Goal: Task Accomplishment & Management: Manage account settings

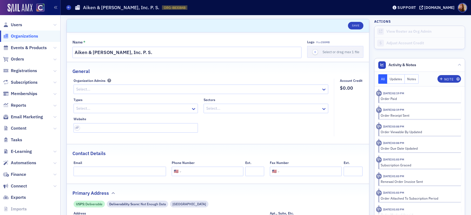
select select "US"
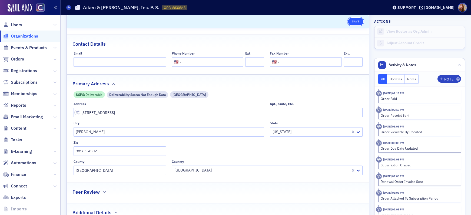
click at [355, 20] on button "Save" at bounding box center [355, 22] width 15 height 8
click at [22, 23] on span "Users" at bounding box center [16, 25] width 11 height 6
click at [15, 24] on span "Users" at bounding box center [16, 25] width 11 height 6
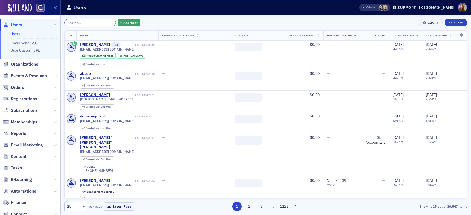
click at [93, 24] on input "search" at bounding box center [90, 23] width 52 height 8
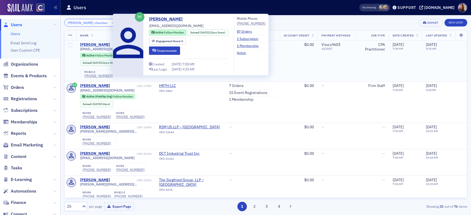
type input "tracy chamber"
click at [100, 46] on div "Tracy Chamberlain" at bounding box center [95, 44] width 30 height 5
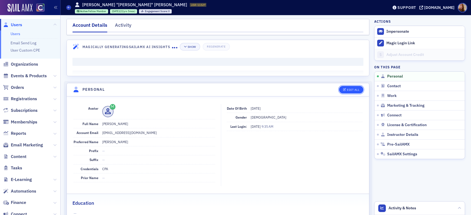
click at [351, 89] on div "Edit All" at bounding box center [353, 89] width 12 height 3
select select "US"
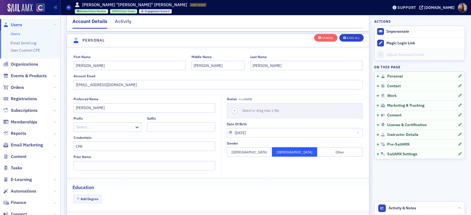
scroll to position [63, 0]
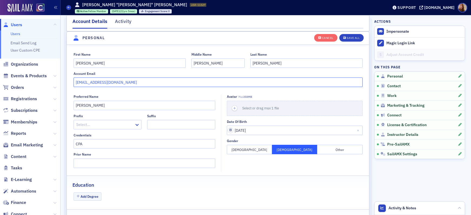
click at [128, 83] on input "tbchamberlain@q.com" at bounding box center [218, 82] width 289 height 9
click at [104, 84] on input "tbchamberlain@q.com" at bounding box center [218, 82] width 289 height 9
drag, startPoint x: 118, startPoint y: 82, endPoint x: 70, endPoint y: 83, distance: 47.9
click at [70, 83] on div "First Name Tracy Middle Name Bret Last Name Chamberlain Account Email tbchamber…" at bounding box center [218, 70] width 303 height 35
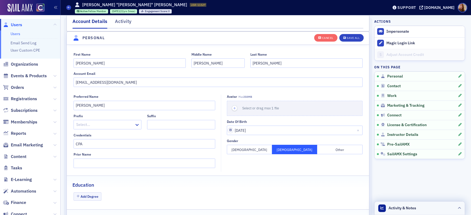
click at [434, 209] on header "Activity & Notes" at bounding box center [420, 209] width 90 height 14
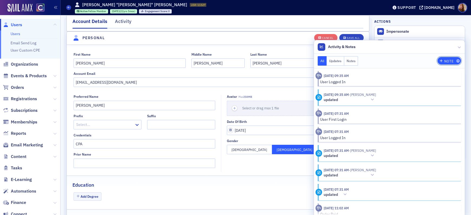
click at [446, 61] on div "Note" at bounding box center [449, 61] width 9 height 3
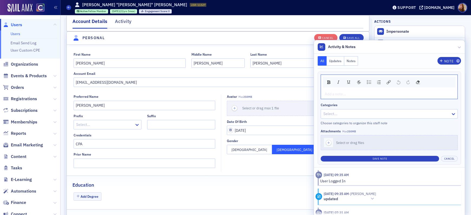
click at [335, 94] on div "rdw-editor" at bounding box center [389, 94] width 129 height 6
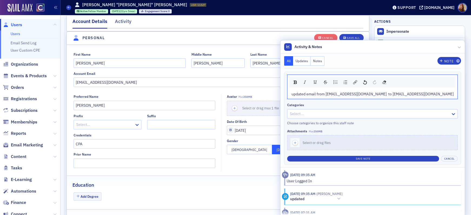
click at [434, 95] on span "updated email from tbchamberlain@q.com to tbchamberlain@q.com" at bounding box center [373, 94] width 162 height 5
click at [433, 94] on span "updated email from tbchamberlain@q.com to tbchamberlain@q.com" at bounding box center [373, 94] width 162 height 5
click at [101, 82] on input "tbchamberlain@q.com" at bounding box center [218, 82] width 289 height 9
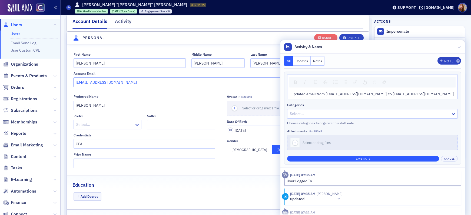
type input "tbchamberlain@msn.com"
click at [404, 157] on button "Save Note" at bounding box center [363, 159] width 152 height 6
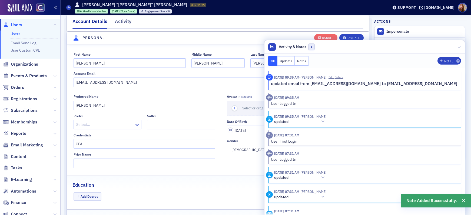
click at [282, 35] on header "Personal" at bounding box center [218, 38] width 303 height 13
click at [350, 37] on div "Save All" at bounding box center [353, 38] width 13 height 3
click at [409, 43] on header "Activity & Notes 1" at bounding box center [365, 47] width 201 height 14
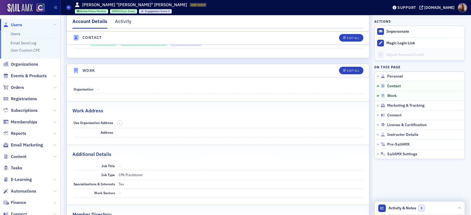
scroll to position [304, 0]
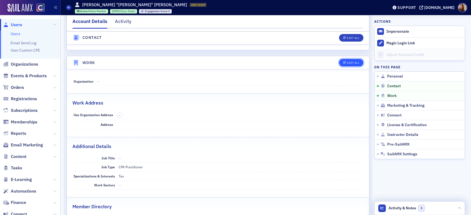
click at [349, 63] on div "Edit All" at bounding box center [353, 62] width 12 height 3
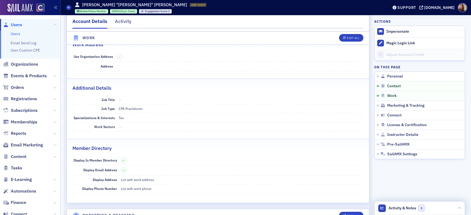
select select "US"
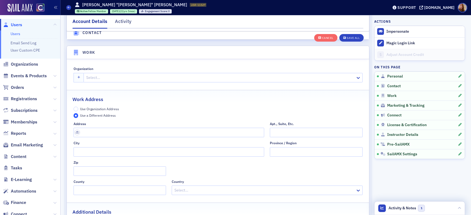
scroll to position [439, 0]
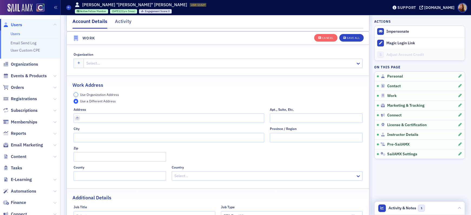
click at [74, 94] on input "Use Organization Address" at bounding box center [76, 95] width 5 height 5
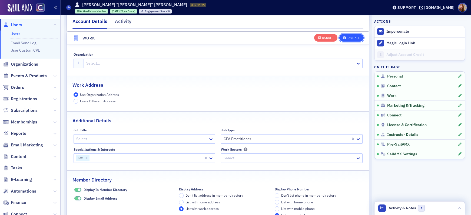
click at [355, 39] on div "Save All" at bounding box center [353, 38] width 13 height 3
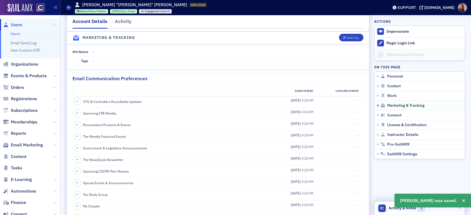
scroll to position [634, 0]
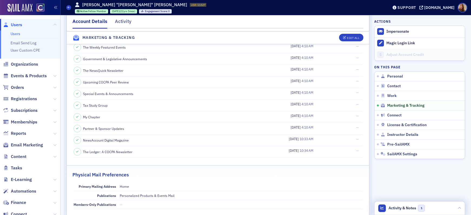
click at [16, 32] on link "Users" at bounding box center [16, 33] width 10 height 5
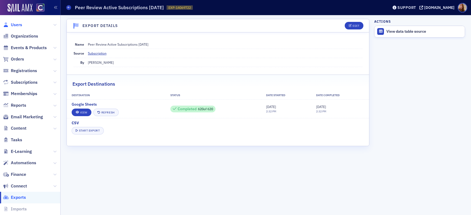
click at [17, 25] on span "Users" at bounding box center [16, 25] width 11 height 6
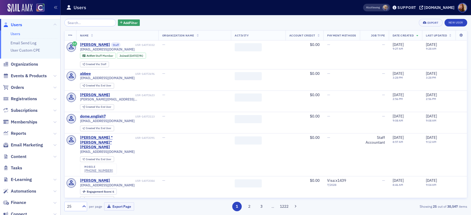
drag, startPoint x: 84, startPoint y: 25, endPoint x: 90, endPoint y: 25, distance: 5.7
click at [84, 25] on input "search" at bounding box center [90, 23] width 52 height 8
type input "[EMAIL_ADDRESS][PERSON_NAME][DOMAIN_NAME]"
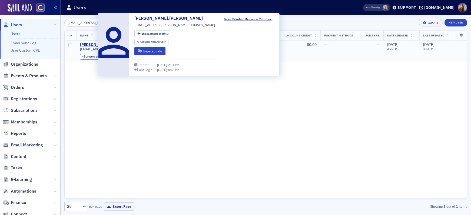
click at [89, 43] on div "[PERSON_NAME].[PERSON_NAME]" at bounding box center [110, 44] width 61 height 5
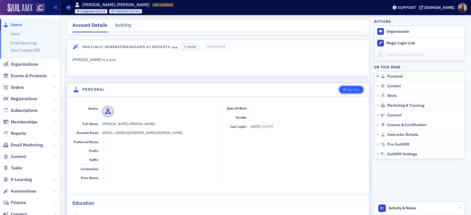
click at [347, 90] on div "Edit All" at bounding box center [353, 89] width 12 height 3
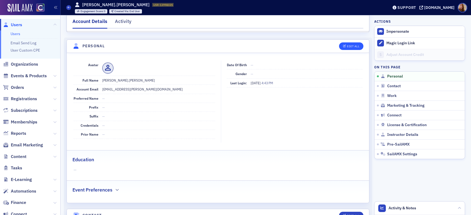
select select "US"
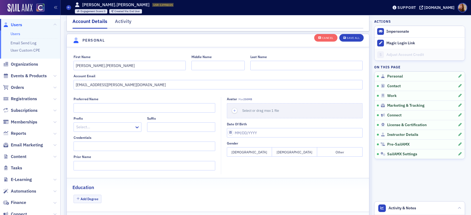
scroll to position [63, 0]
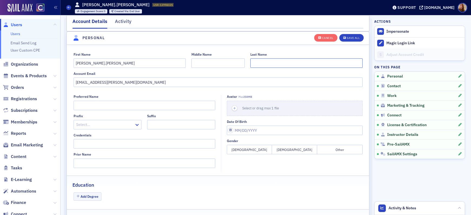
click at [261, 65] on input "Last Name" at bounding box center [307, 62] width 112 height 9
type input "[PERSON_NAME]"
drag, startPoint x: 95, startPoint y: 65, endPoint x: 60, endPoint y: 64, distance: 35.2
click at [60, 64] on div "Users Users Email Send Log User Custom CPE Organizations Events & Products Orde…" at bounding box center [235, 107] width 471 height 215
type input "[PERSON_NAME]"
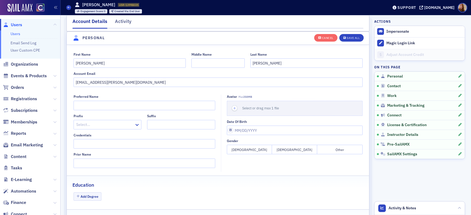
click at [265, 25] on nav "Account Details Activity" at bounding box center [218, 23] width 291 height 11
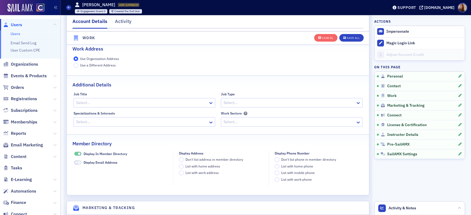
scroll to position [307, 0]
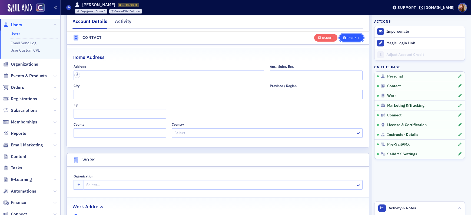
click at [350, 39] on div "Save All" at bounding box center [353, 38] width 13 height 3
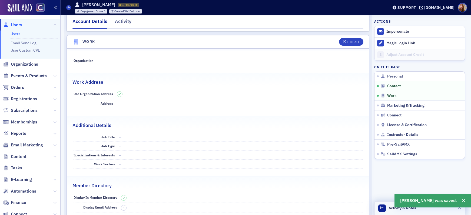
click at [391, 207] on span "Activity & Notes" at bounding box center [403, 209] width 28 height 6
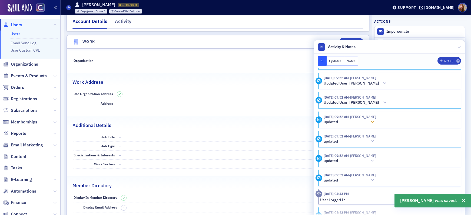
scroll to position [79, 0]
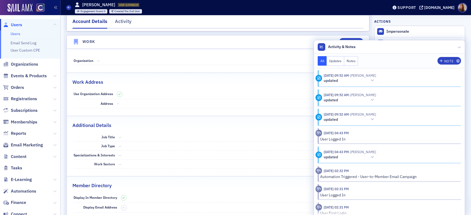
click at [292, 23] on nav "Account Details Activity" at bounding box center [218, 23] width 291 height 11
click at [458, 47] on icon at bounding box center [459, 46] width 3 height 3
